Goal: Task Accomplishment & Management: Use online tool/utility

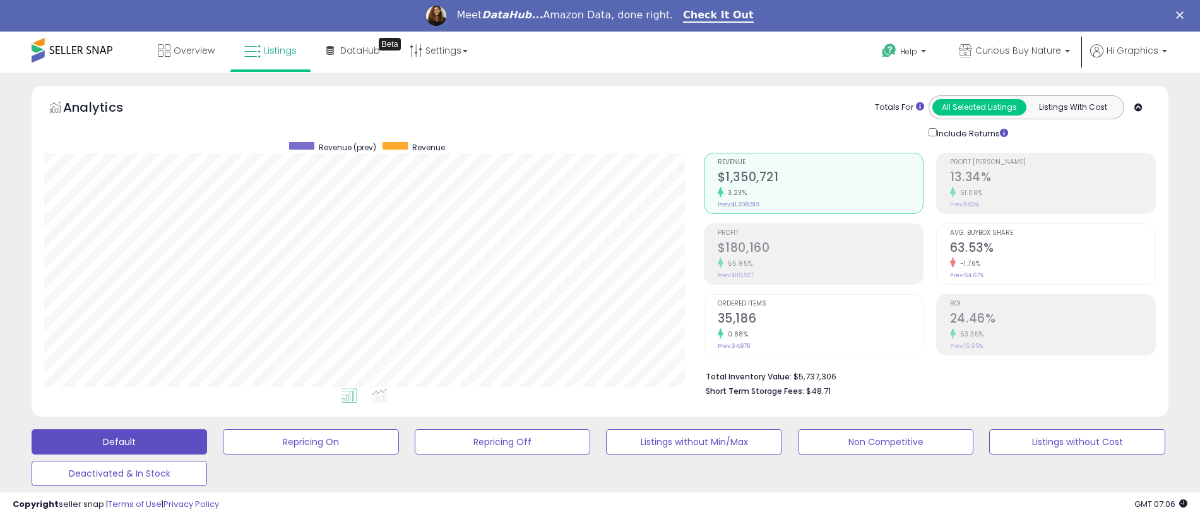
scroll to position [259, 660]
click at [1021, 51] on span "Curious Buy Nature" at bounding box center [1019, 50] width 86 height 13
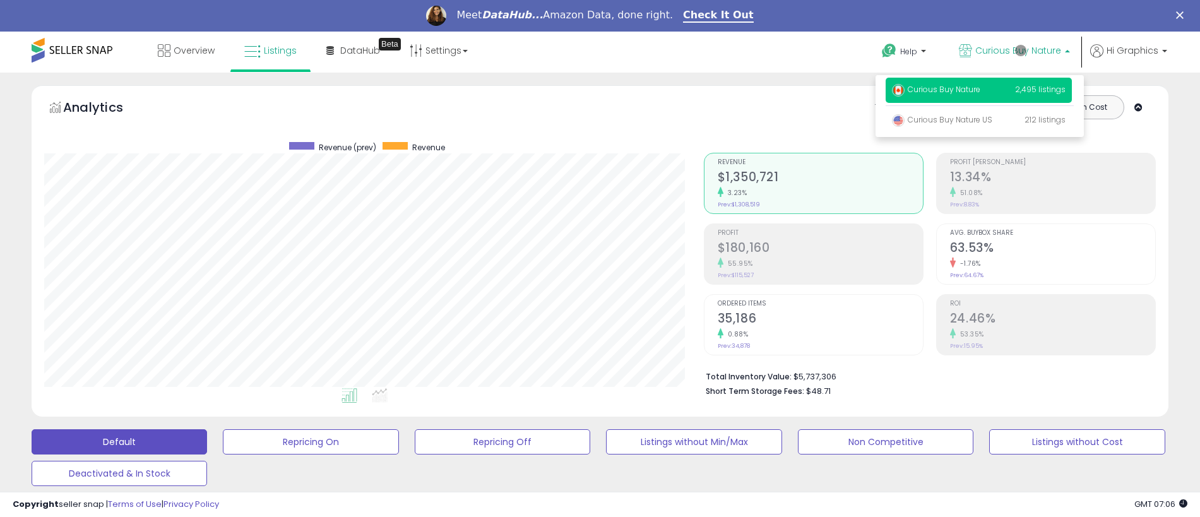
click at [981, 92] on p "Curious Buy Nature 2,495 listings" at bounding box center [979, 90] width 186 height 25
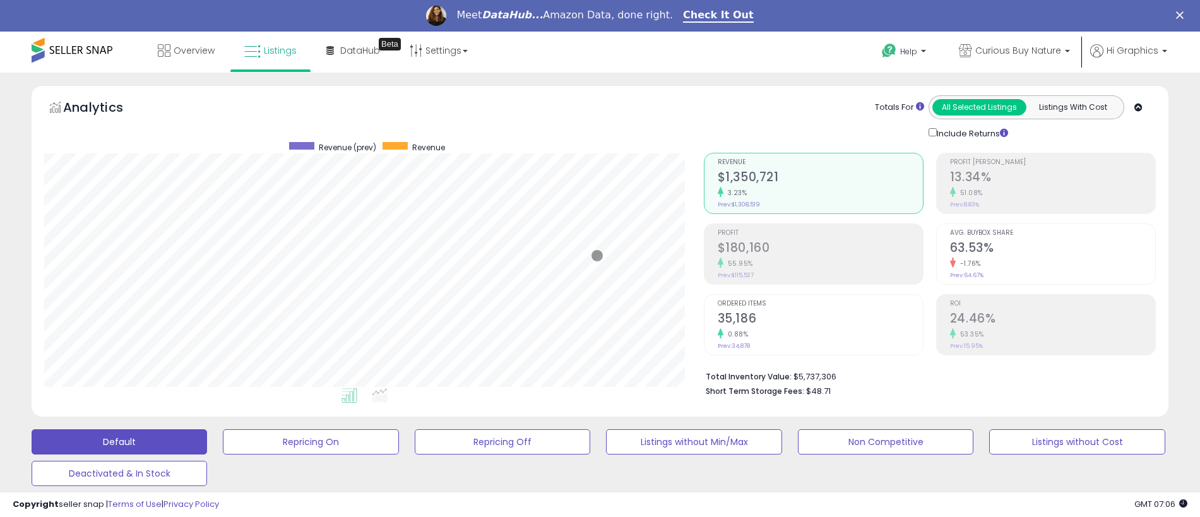
scroll to position [346, 0]
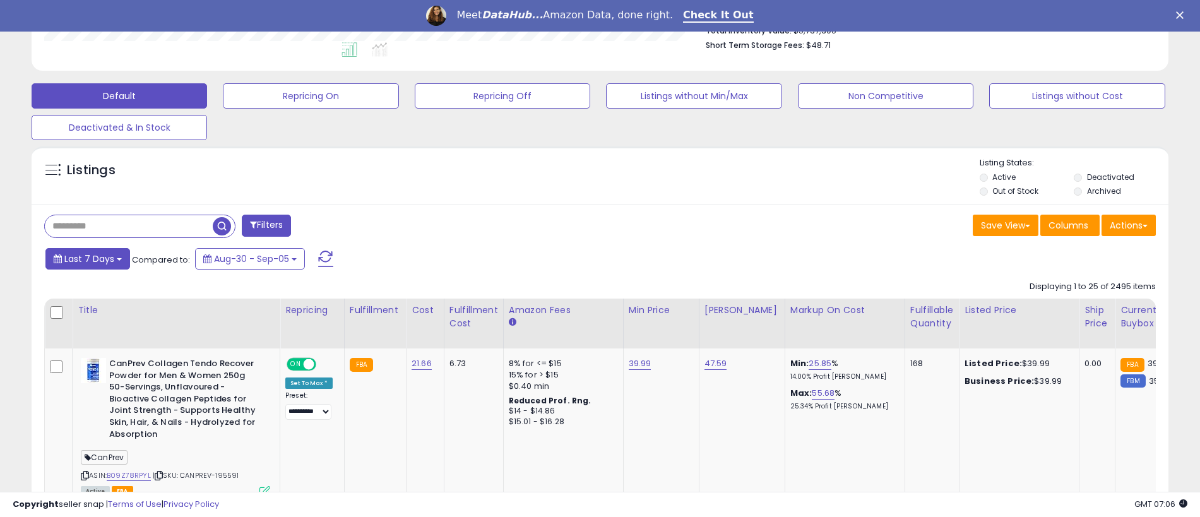
click at [87, 258] on span "Last 7 Days" at bounding box center [89, 259] width 50 height 13
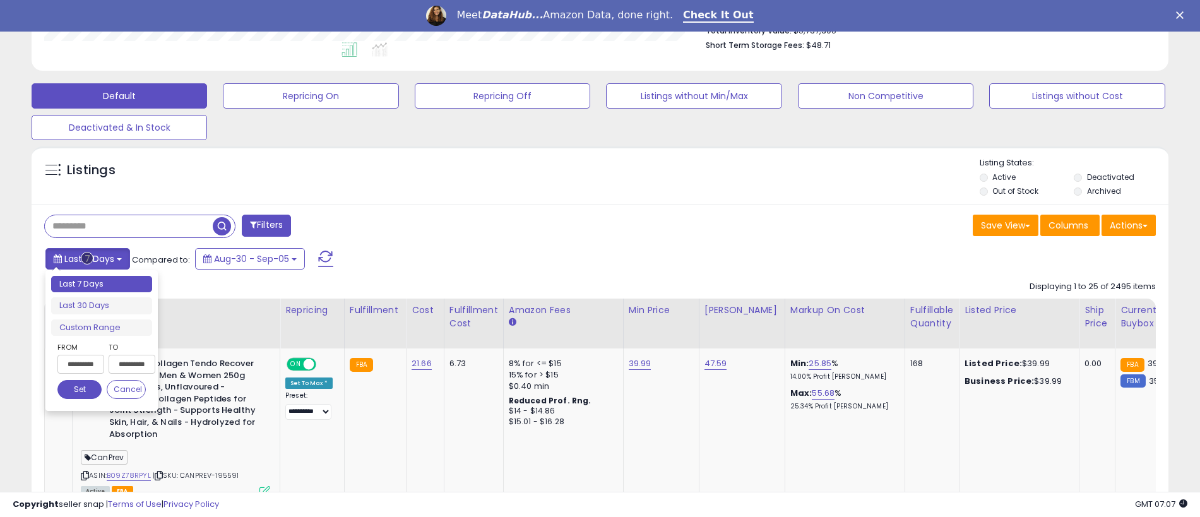
type input "**********"
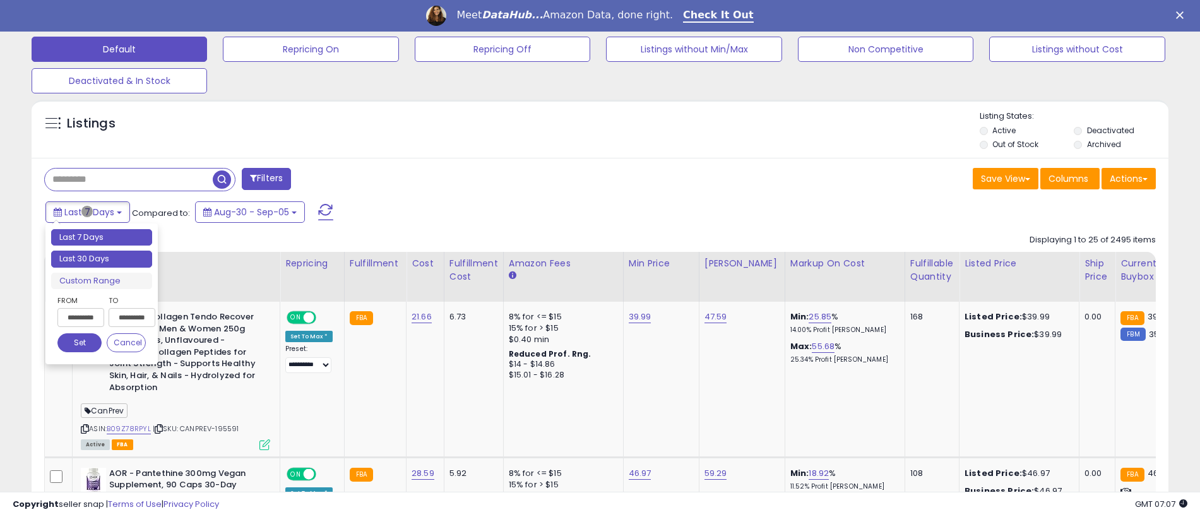
click at [102, 259] on li "Last 30 Days" at bounding box center [101, 259] width 101 height 17
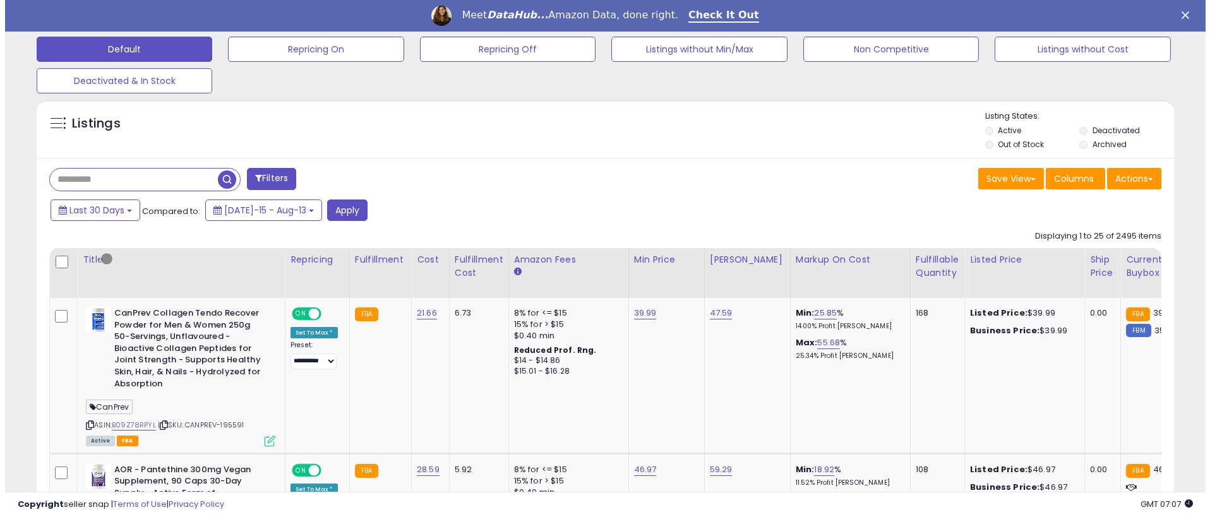
scroll to position [313, 0]
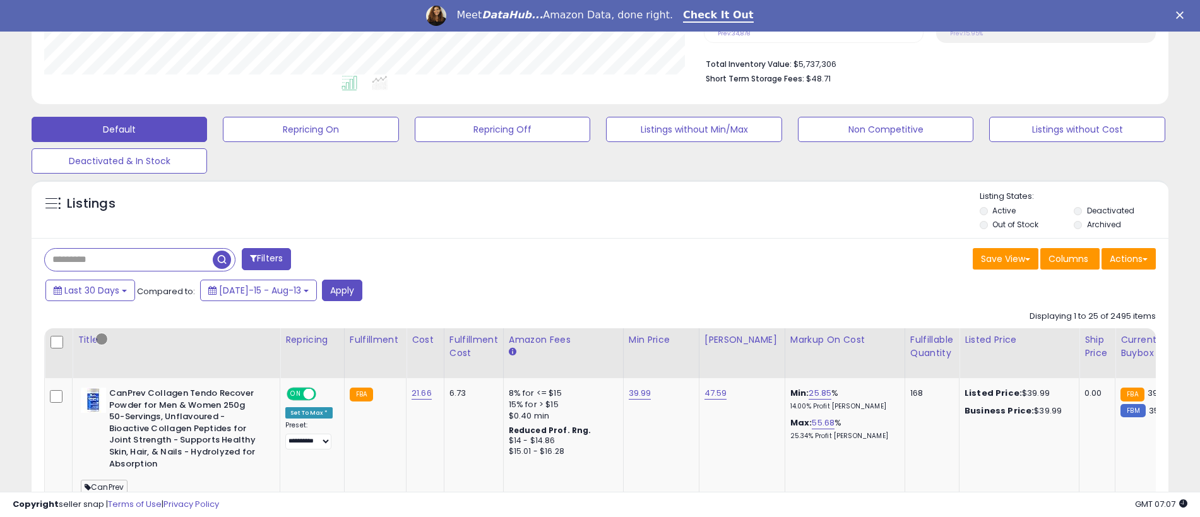
click at [268, 259] on button "Filters" at bounding box center [266, 259] width 49 height 22
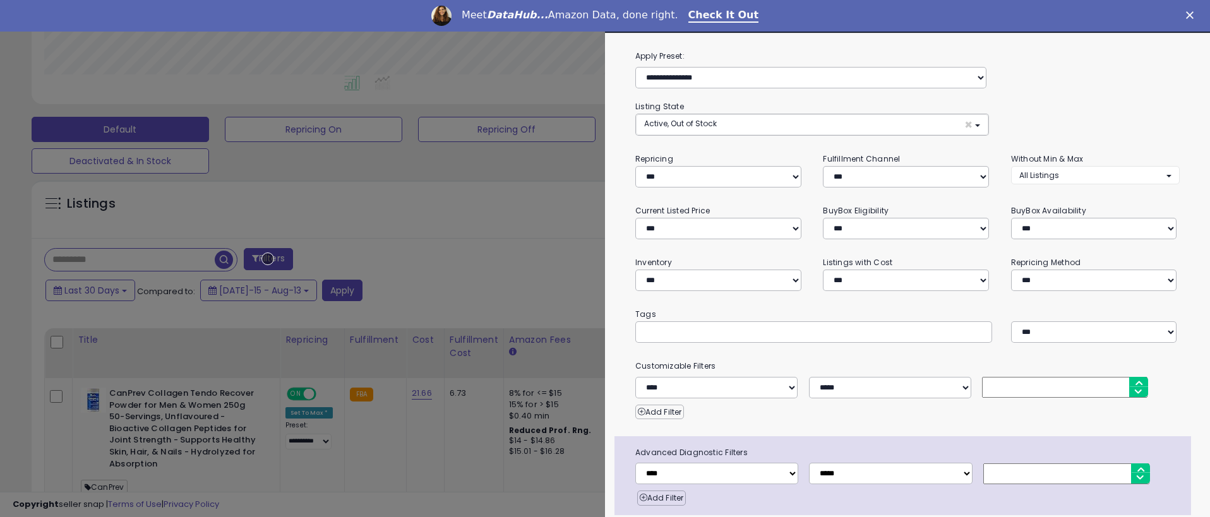
scroll to position [50, 0]
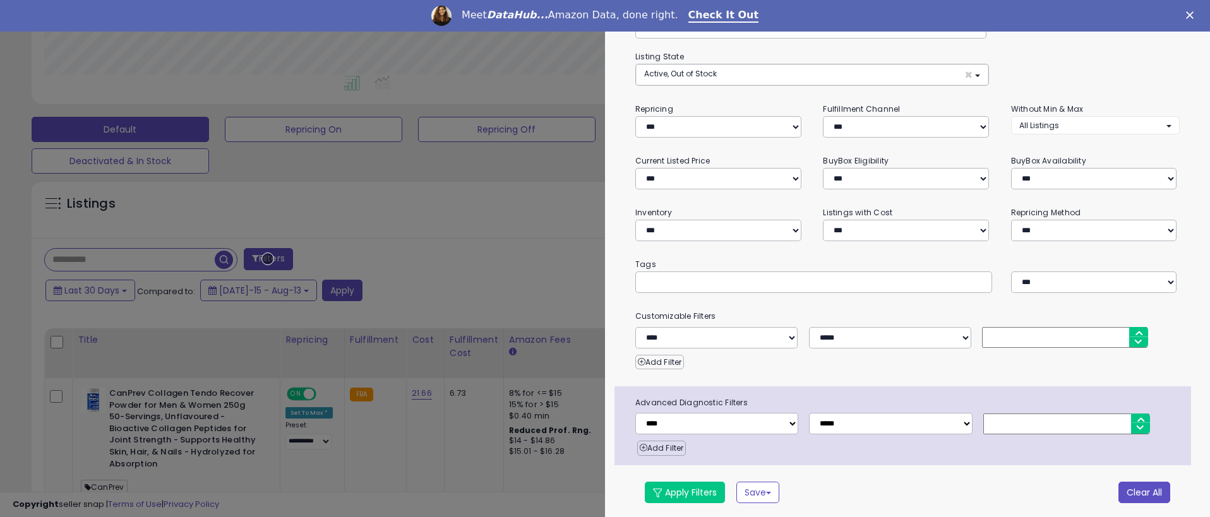
click at [1135, 490] on button "Clear All" at bounding box center [1144, 492] width 52 height 21
select select "*"
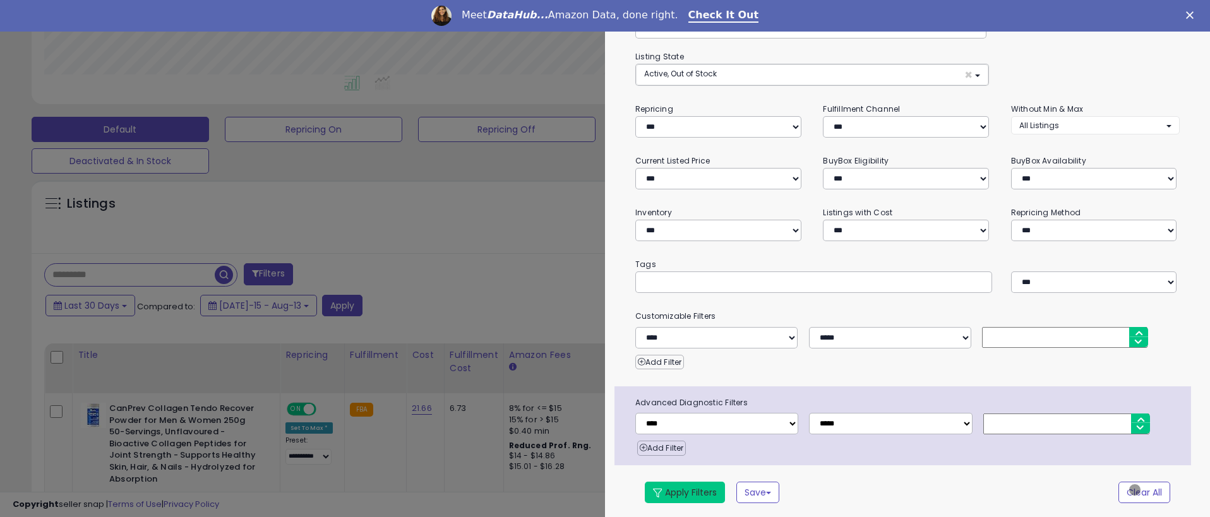
click at [684, 490] on button "Apply Filters" at bounding box center [685, 492] width 80 height 21
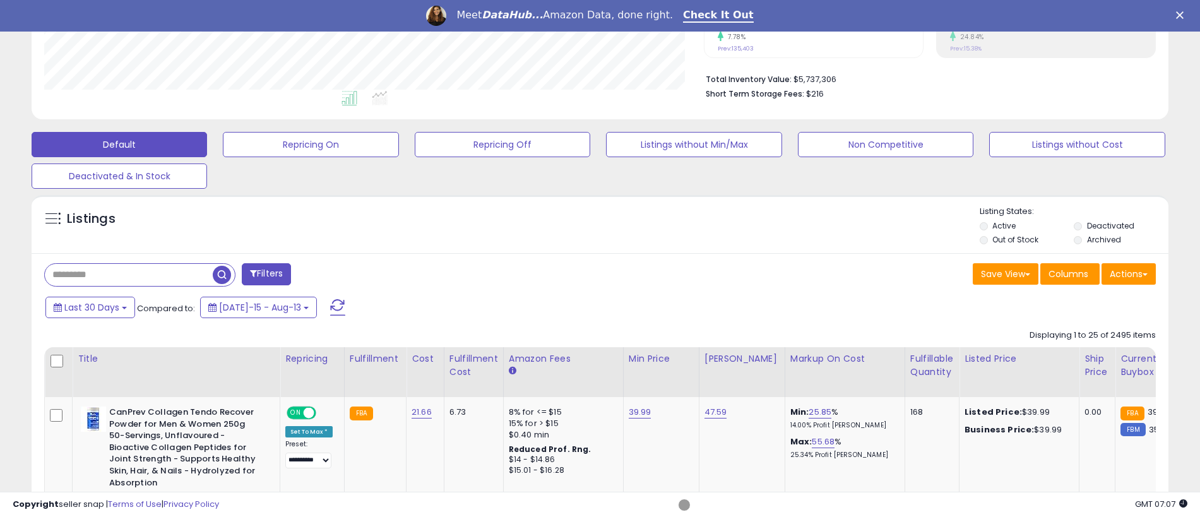
scroll to position [312, 0]
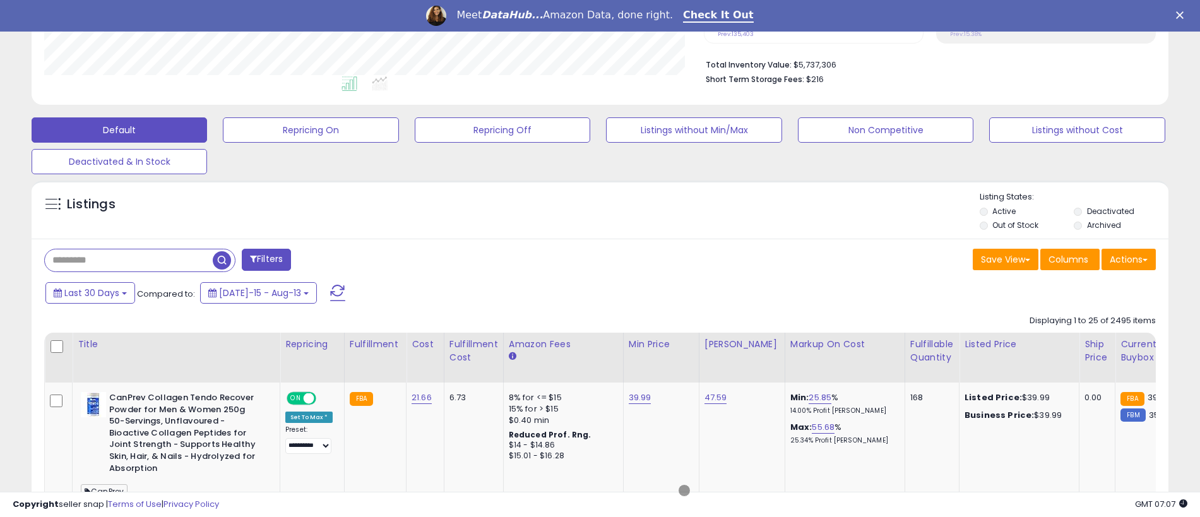
click at [223, 258] on span "button" at bounding box center [222, 260] width 18 height 18
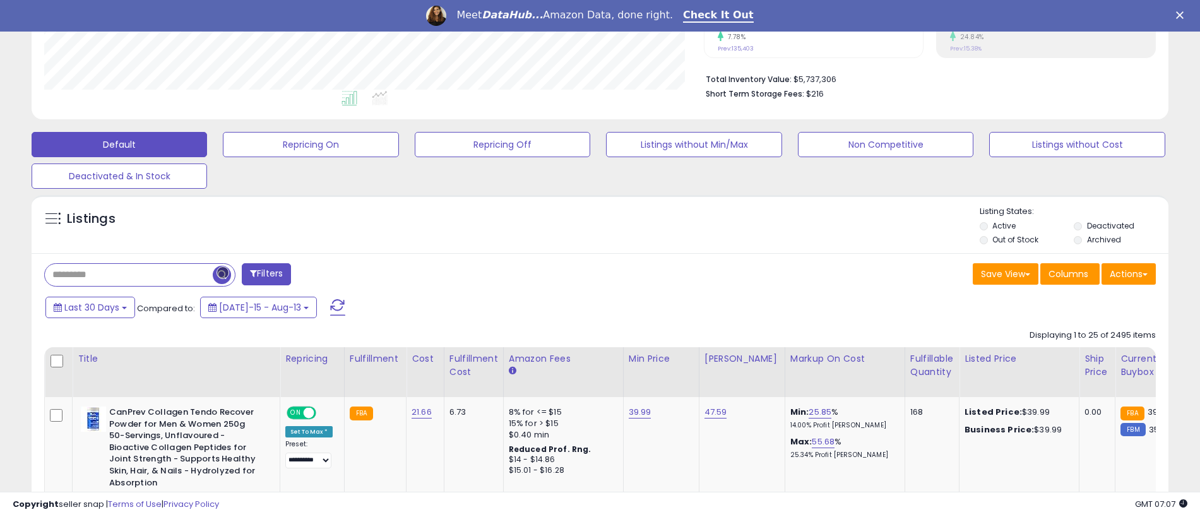
scroll to position [313, 0]
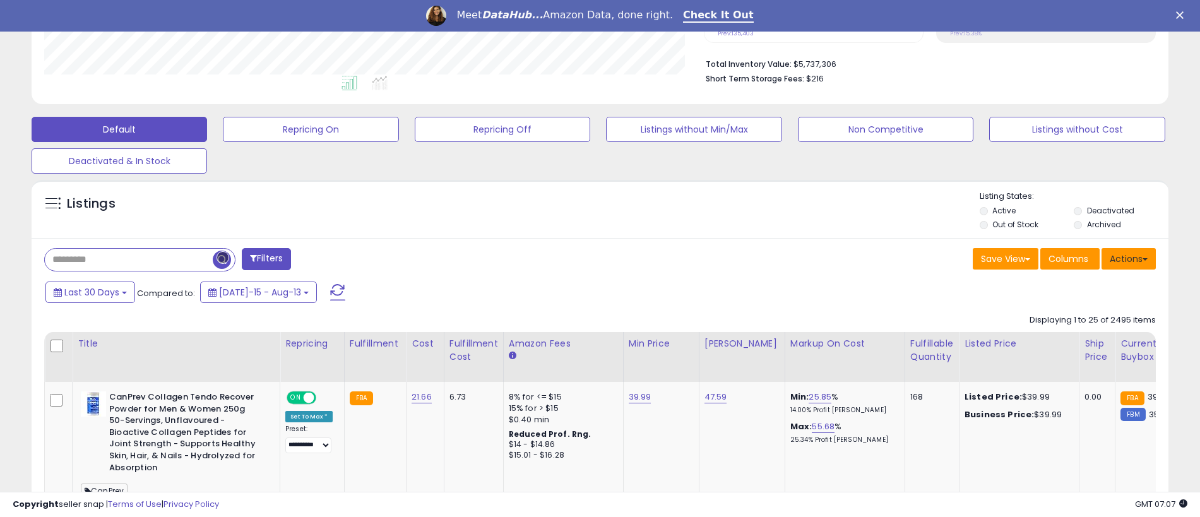
click at [1129, 258] on button "Actions" at bounding box center [1129, 258] width 54 height 21
click at [1077, 339] on link "Export All Columns" at bounding box center [1077, 340] width 138 height 20
